Goal: Navigation & Orientation: Find specific page/section

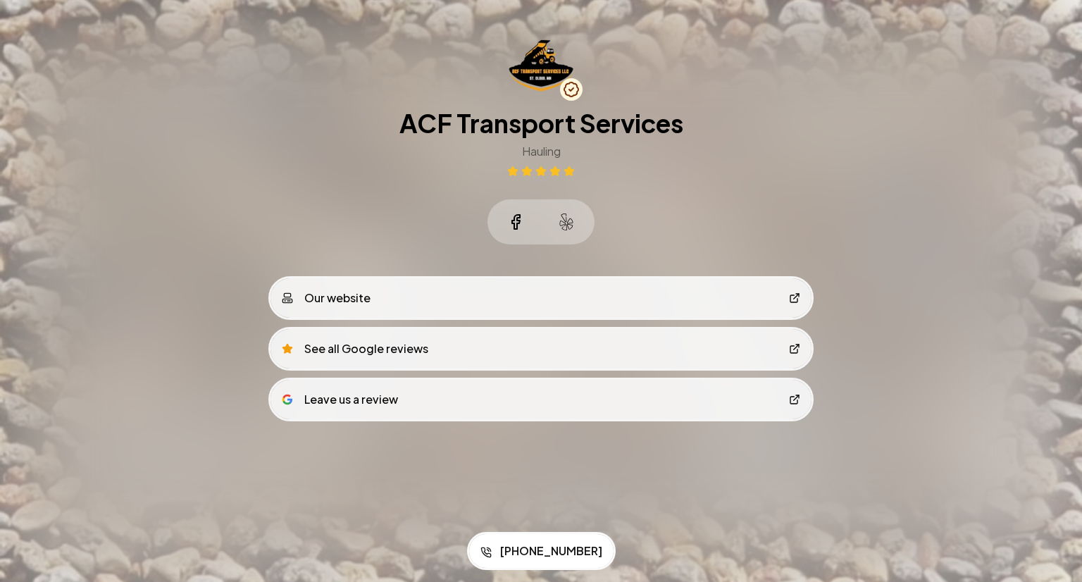
click at [375, 395] on div "Leave us a review" at bounding box center [340, 399] width 116 height 17
